Goal: Navigation & Orientation: Find specific page/section

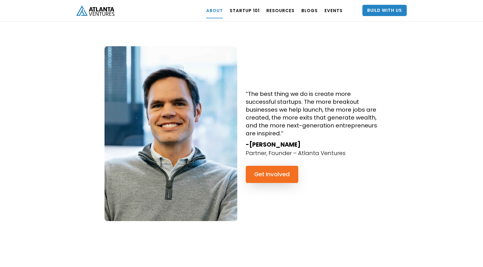
scroll to position [442, 0]
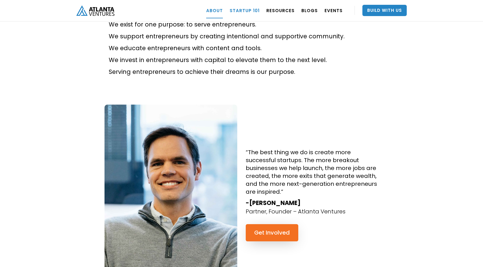
click at [251, 8] on link "Startup 101" at bounding box center [244, 11] width 30 height 16
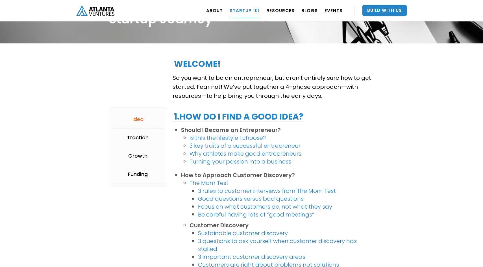
scroll to position [81, 0]
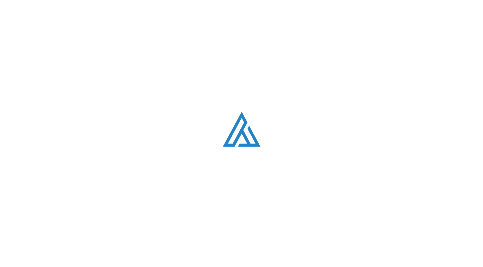
scroll to position [442, 0]
click at [51, 99] on div "Loading. . ." at bounding box center [241, 133] width 483 height 267
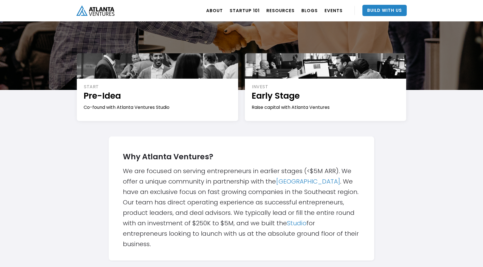
scroll to position [80, 0]
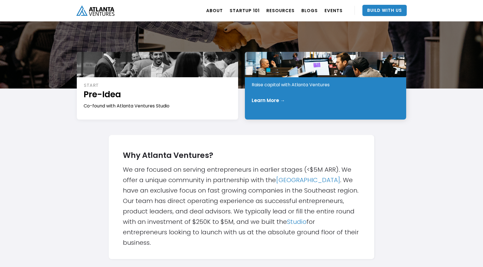
click at [266, 93] on div "INVEST Early Stage Raise capital with Atlanta Ventures Learn More →" at bounding box center [325, 86] width 161 height 68
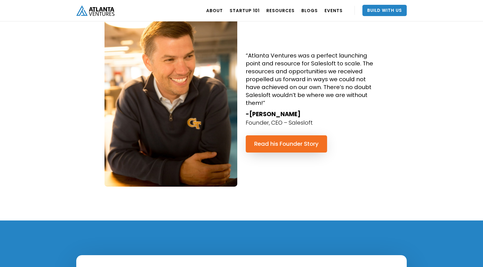
scroll to position [575, 0]
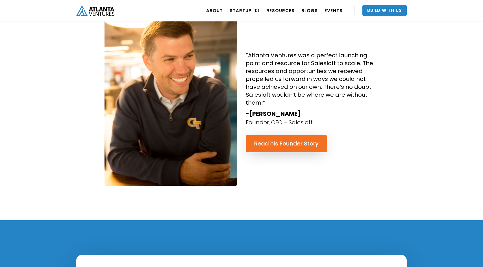
click at [133, 104] on img at bounding box center [170, 99] width 133 height 175
click at [134, 104] on img at bounding box center [170, 99] width 133 height 175
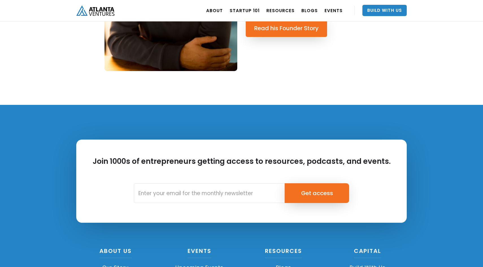
scroll to position [797, 0]
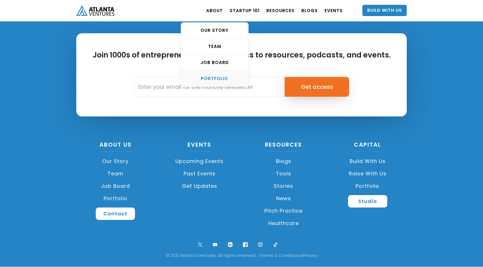
click at [221, 77] on div "PORTFOLIO" at bounding box center [214, 79] width 67 height 6
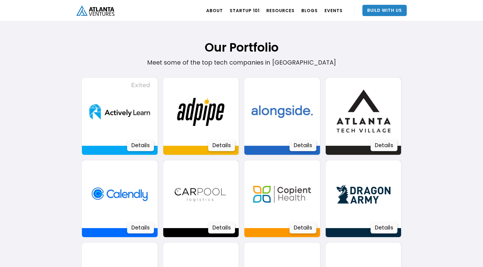
scroll to position [353, 0]
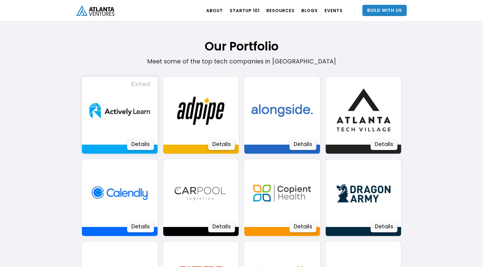
click at [133, 144] on div "Details" at bounding box center [140, 144] width 27 height 11
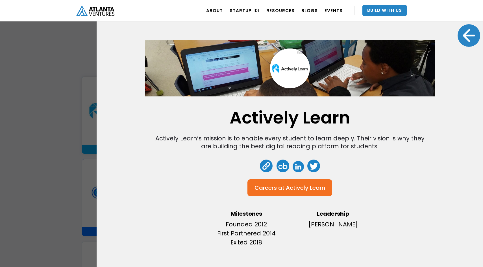
click at [64, 147] on div "Actively Learn Actively Learn’s mission is to enable every student to learn dee…" at bounding box center [241, 133] width 483 height 267
click at [69, 195] on div "Actively Learn Actively Learn’s mission is to enable every student to learn dee…" at bounding box center [241, 133] width 483 height 267
click at [85, 191] on div "Actively Learn Actively Learn’s mission is to enable every student to learn dee…" at bounding box center [241, 133] width 483 height 267
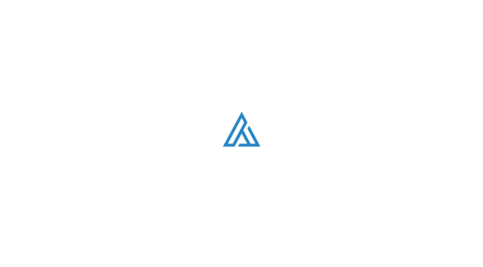
scroll to position [797, 0]
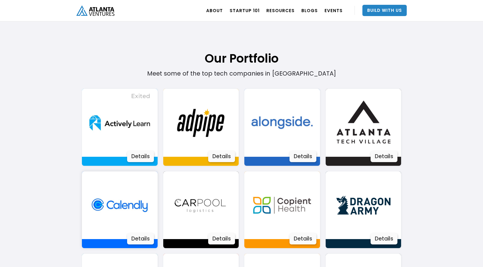
click at [109, 195] on img at bounding box center [120, 206] width 68 height 68
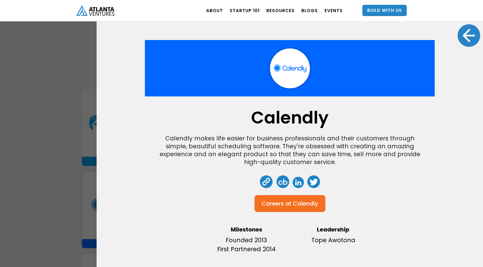
click at [271, 206] on div "Careers at" at bounding box center [276, 204] width 30 height 6
click at [30, 80] on div "Calendly Calendly makes life easier for business professionals and their custom…" at bounding box center [241, 133] width 483 height 267
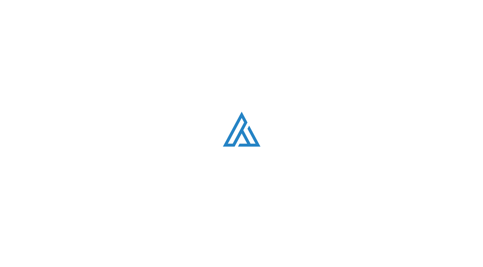
scroll to position [797, 0]
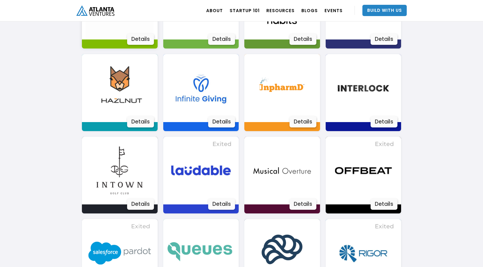
scroll to position [685, 0]
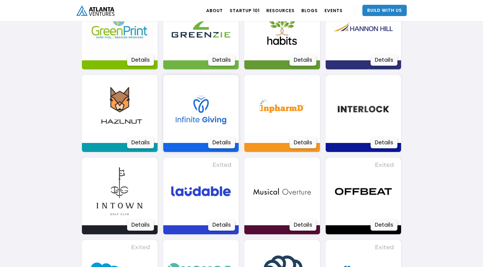
click at [205, 122] on img at bounding box center [201, 109] width 68 height 68
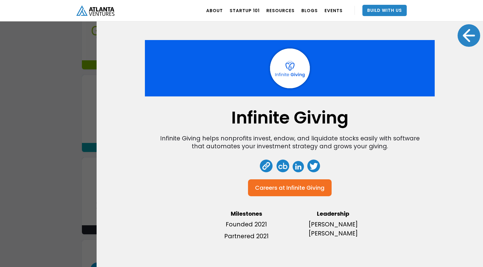
click at [474, 35] on div at bounding box center [468, 35] width 23 height 23
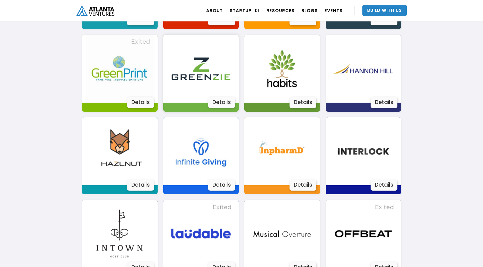
scroll to position [635, 0]
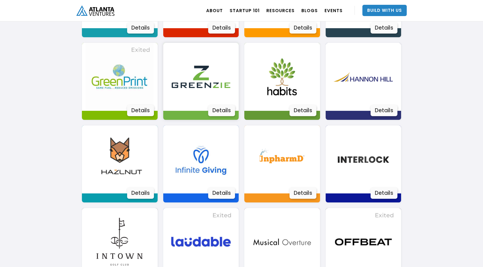
click at [208, 97] on img at bounding box center [201, 77] width 68 height 68
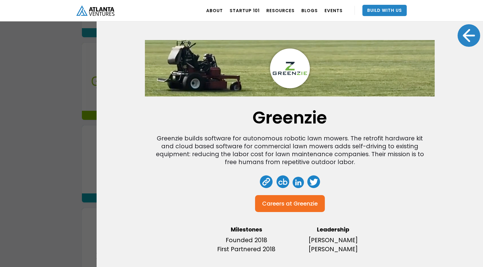
click at [464, 38] on div at bounding box center [468, 35] width 23 height 23
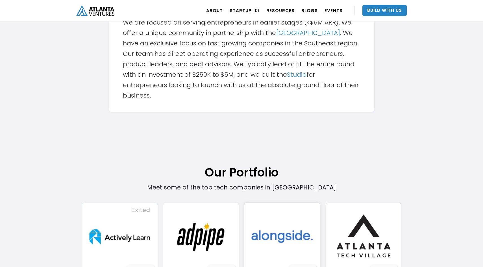
scroll to position [228, 0]
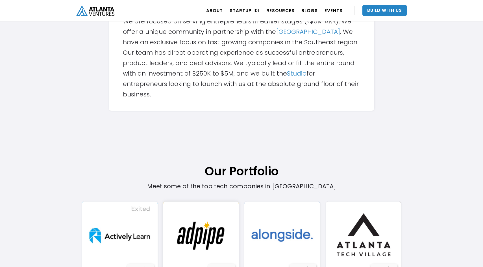
click at [206, 259] on img at bounding box center [201, 236] width 68 height 68
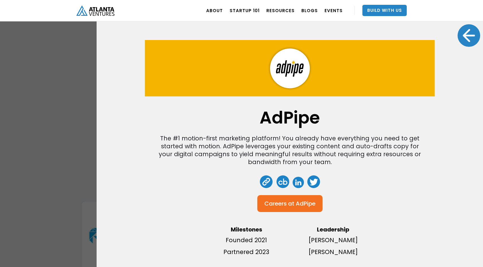
click at [464, 34] on div at bounding box center [468, 35] width 23 height 23
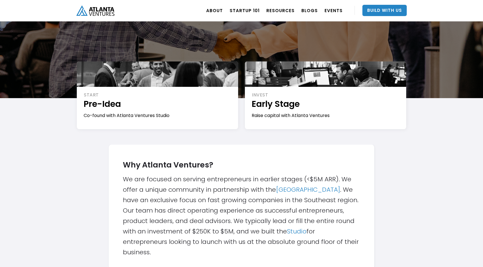
scroll to position [0, 0]
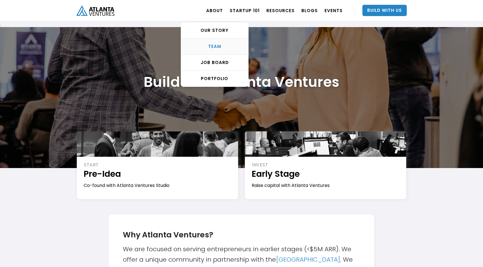
click at [227, 47] on div "TEAM" at bounding box center [214, 47] width 67 height 6
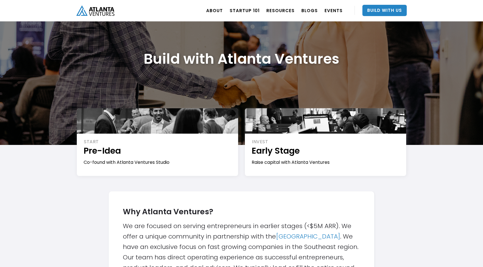
scroll to position [37, 0]
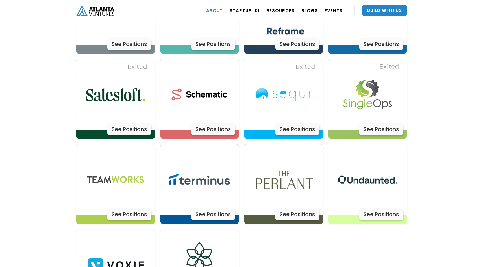
scroll to position [1768, 0]
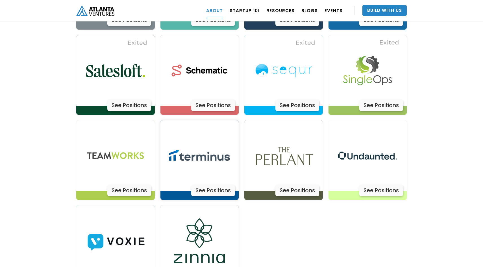
click at [218, 185] on div "See Positions" at bounding box center [213, 190] width 44 height 11
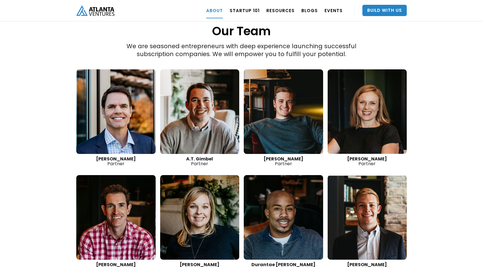
scroll to position [778, 0]
